Goal: Unclear: Browse casually

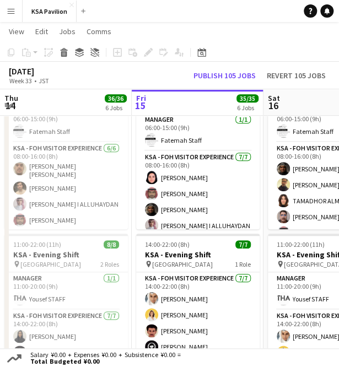
scroll to position [0, 370]
